Goal: Find specific page/section: Find specific page/section

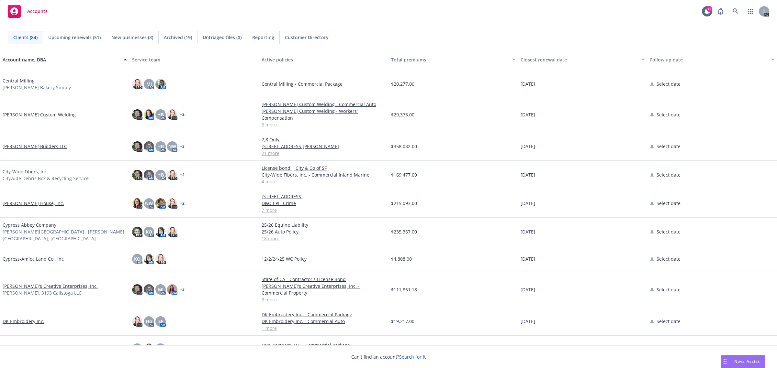
scroll to position [445, 0]
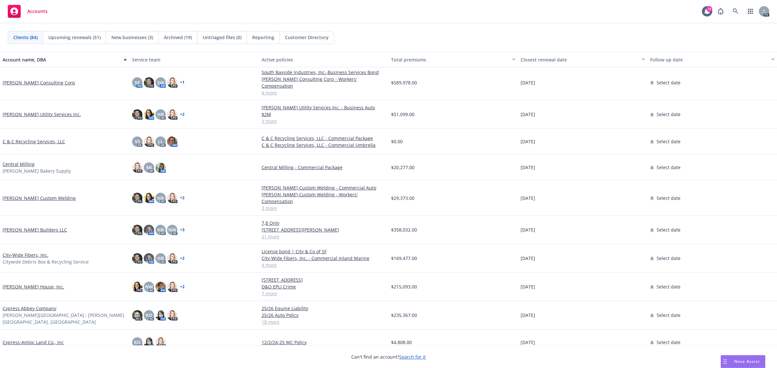
click at [17, 79] on link "[PERSON_NAME] Consulting Corp" at bounding box center [39, 82] width 73 height 7
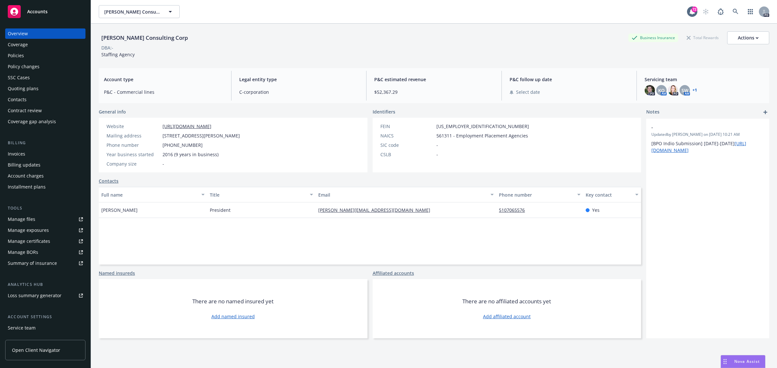
click at [21, 57] on div "Policies" at bounding box center [16, 55] width 16 height 10
